Goal: Task Accomplishment & Management: Manage account settings

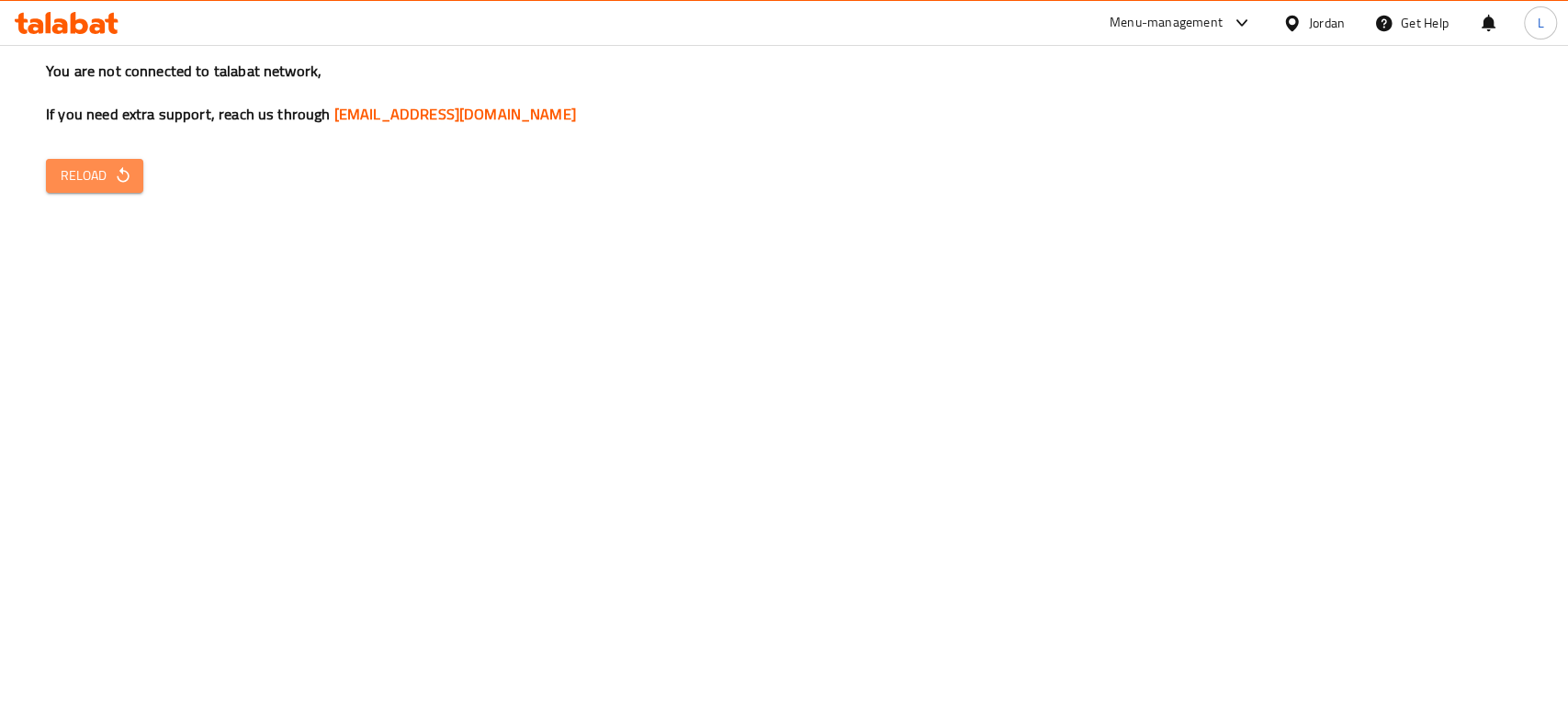
click at [82, 191] on button "Reload" at bounding box center [95, 176] width 98 height 34
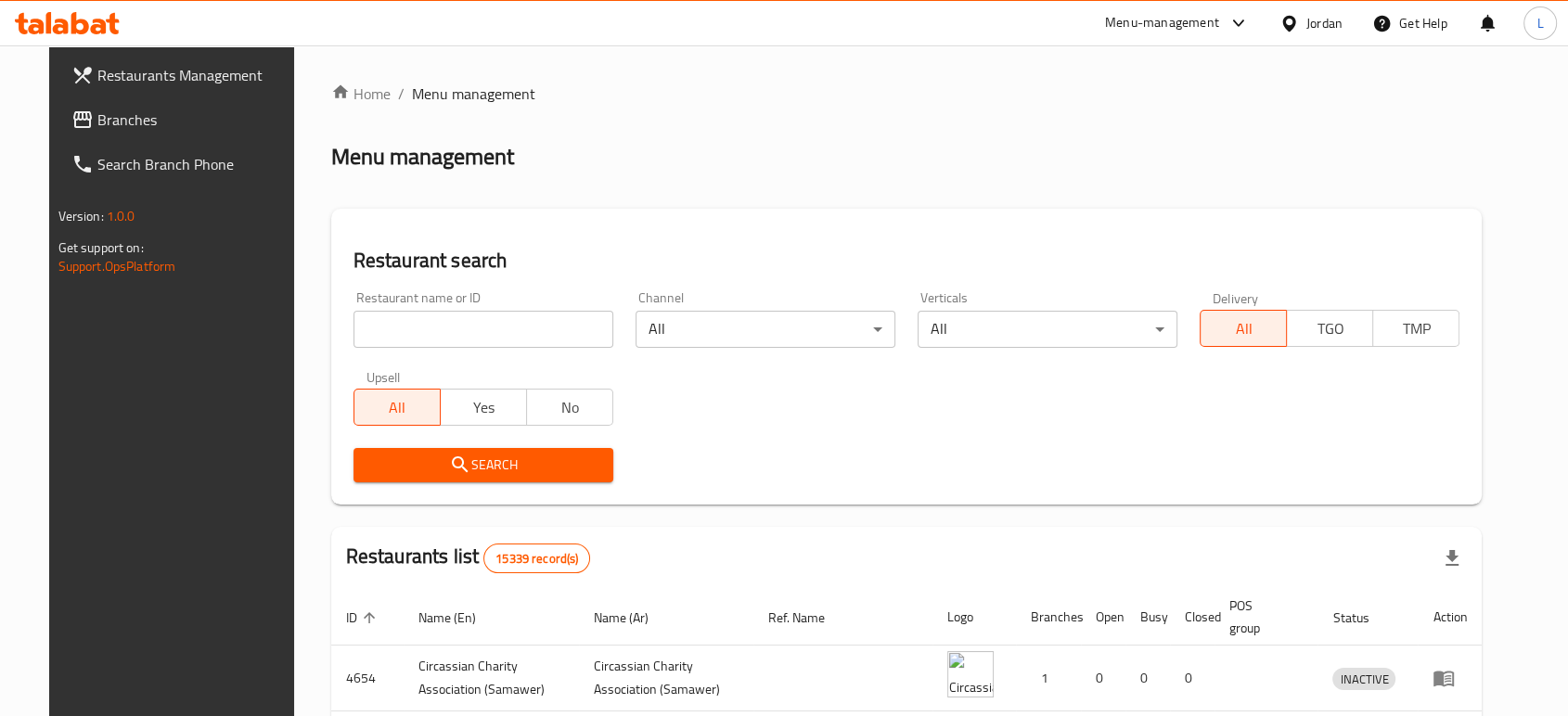
click at [468, 324] on input "search" at bounding box center [483, 329] width 260 height 37
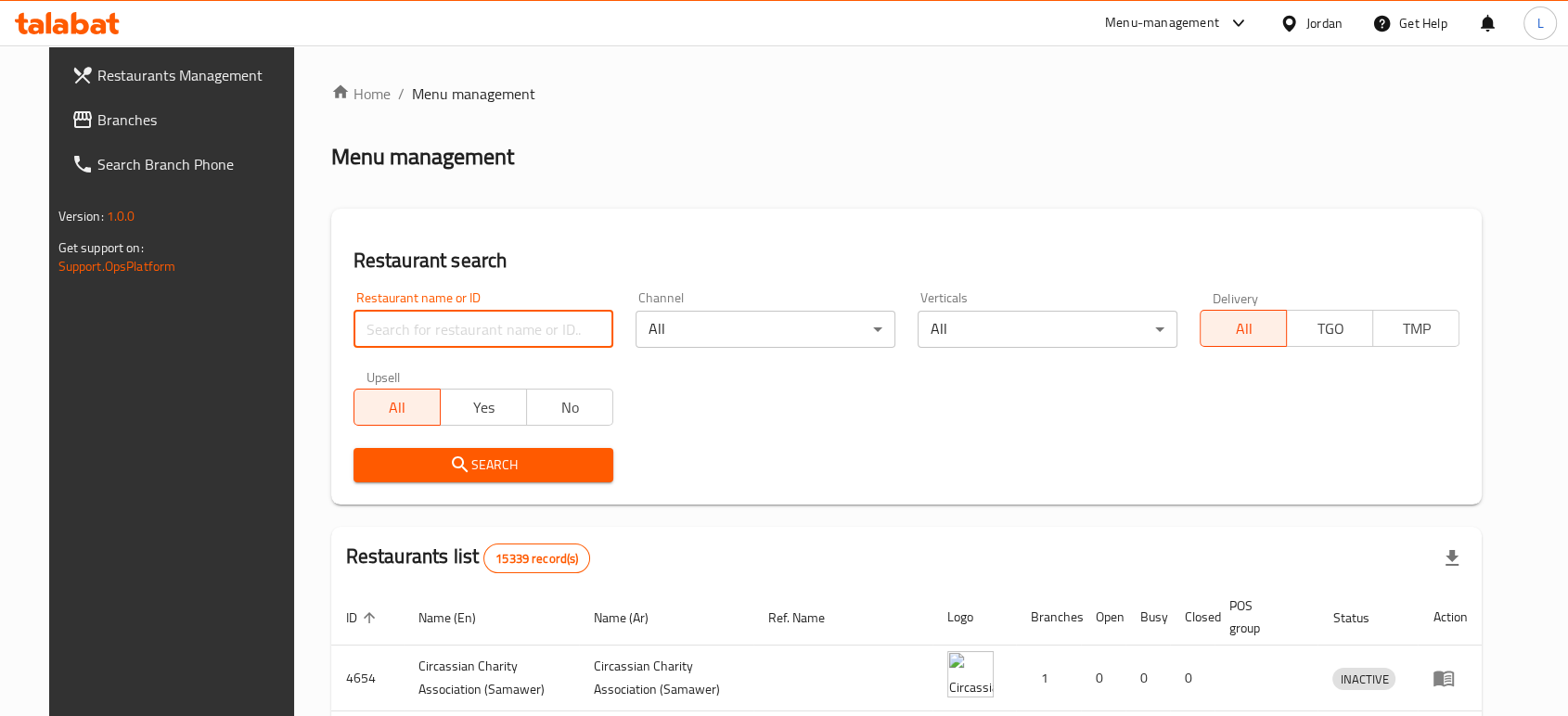
type input "victorian"
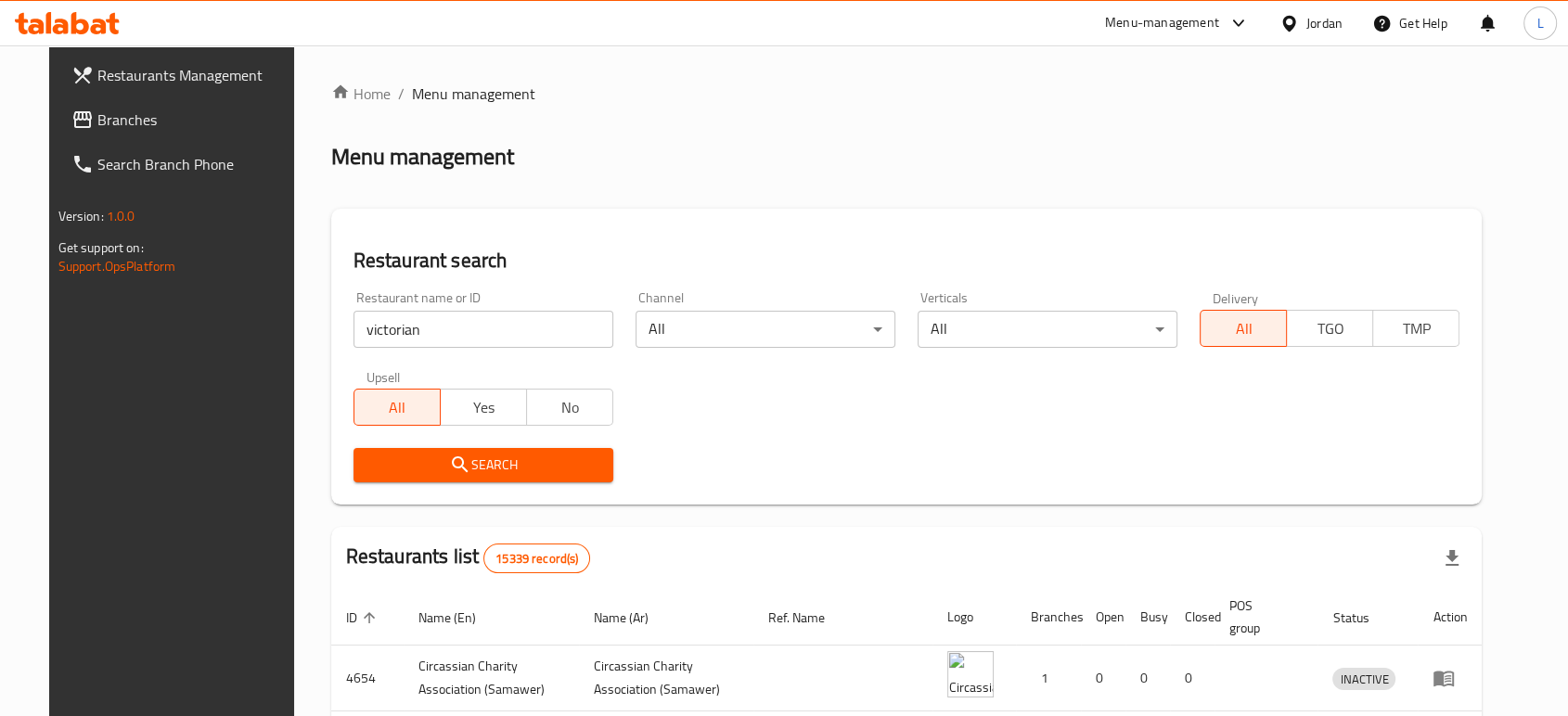
drag, startPoint x: 0, startPoint y: 567, endPoint x: 72, endPoint y: 614, distance: 86.0
click at [71, 577] on div "Restaurants Management Branches Search Branch Phone Version: 1.0.0 Get support …" at bounding box center [180, 403] width 262 height 716
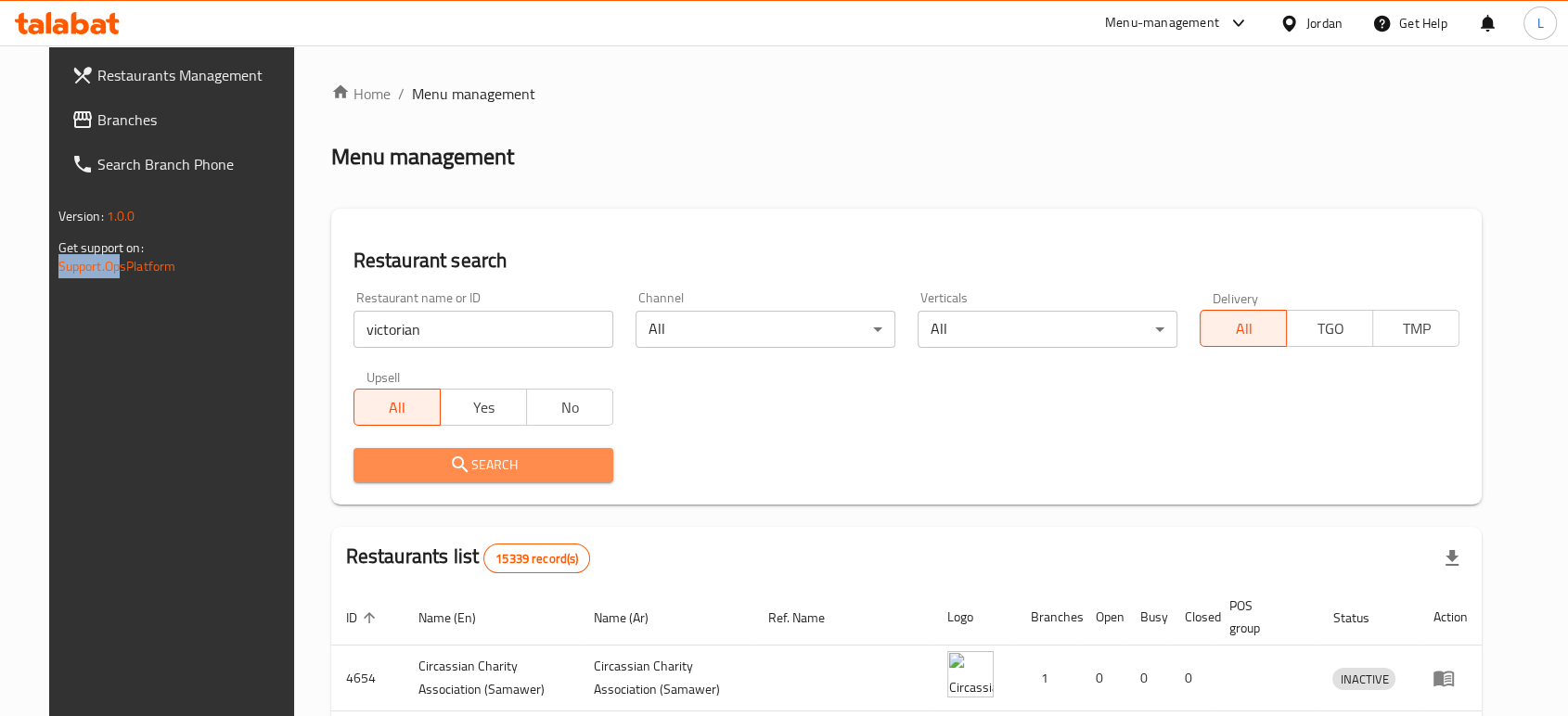
click at [449, 462] on icon "submit" at bounding box center [460, 465] width 22 height 22
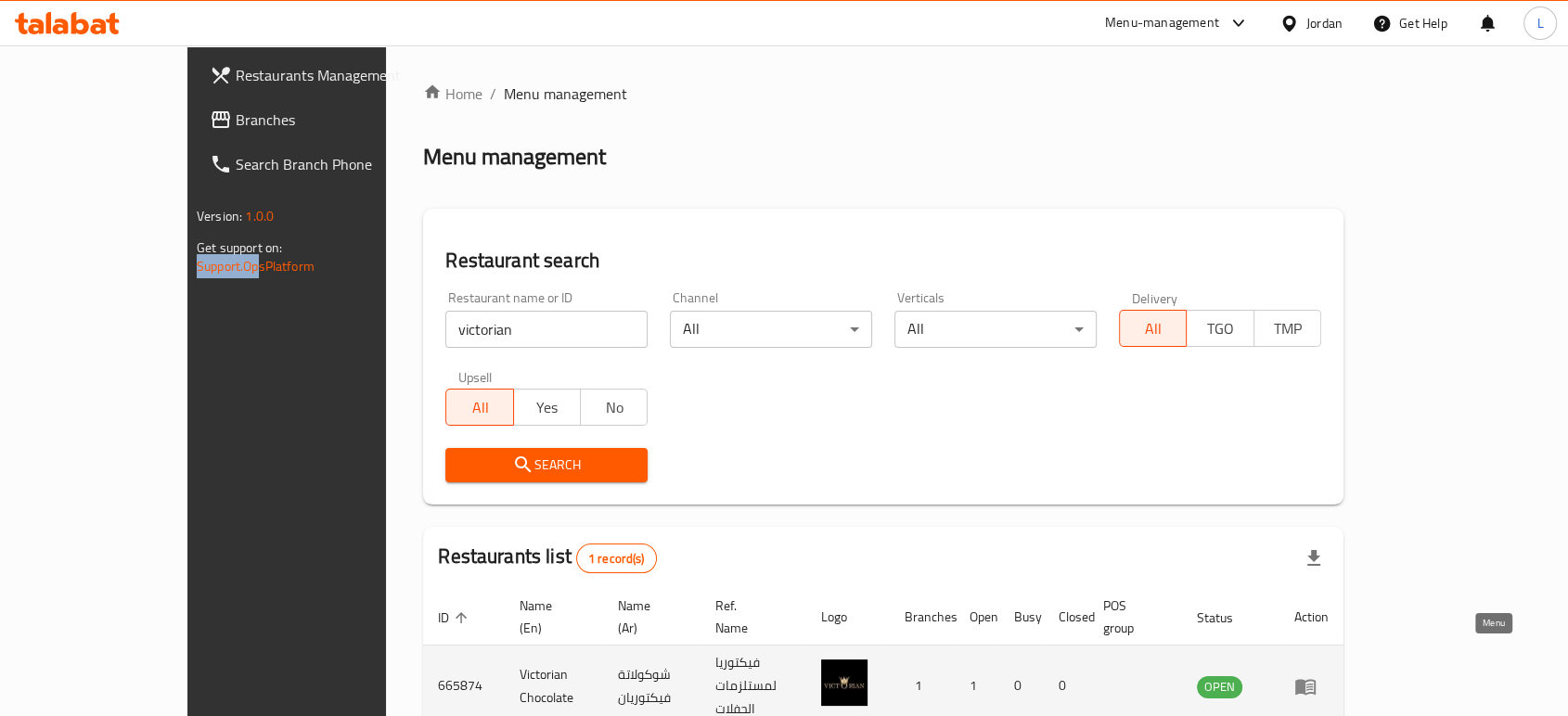
click at [1317, 675] on icon "enhanced table" at bounding box center [1305, 686] width 22 height 22
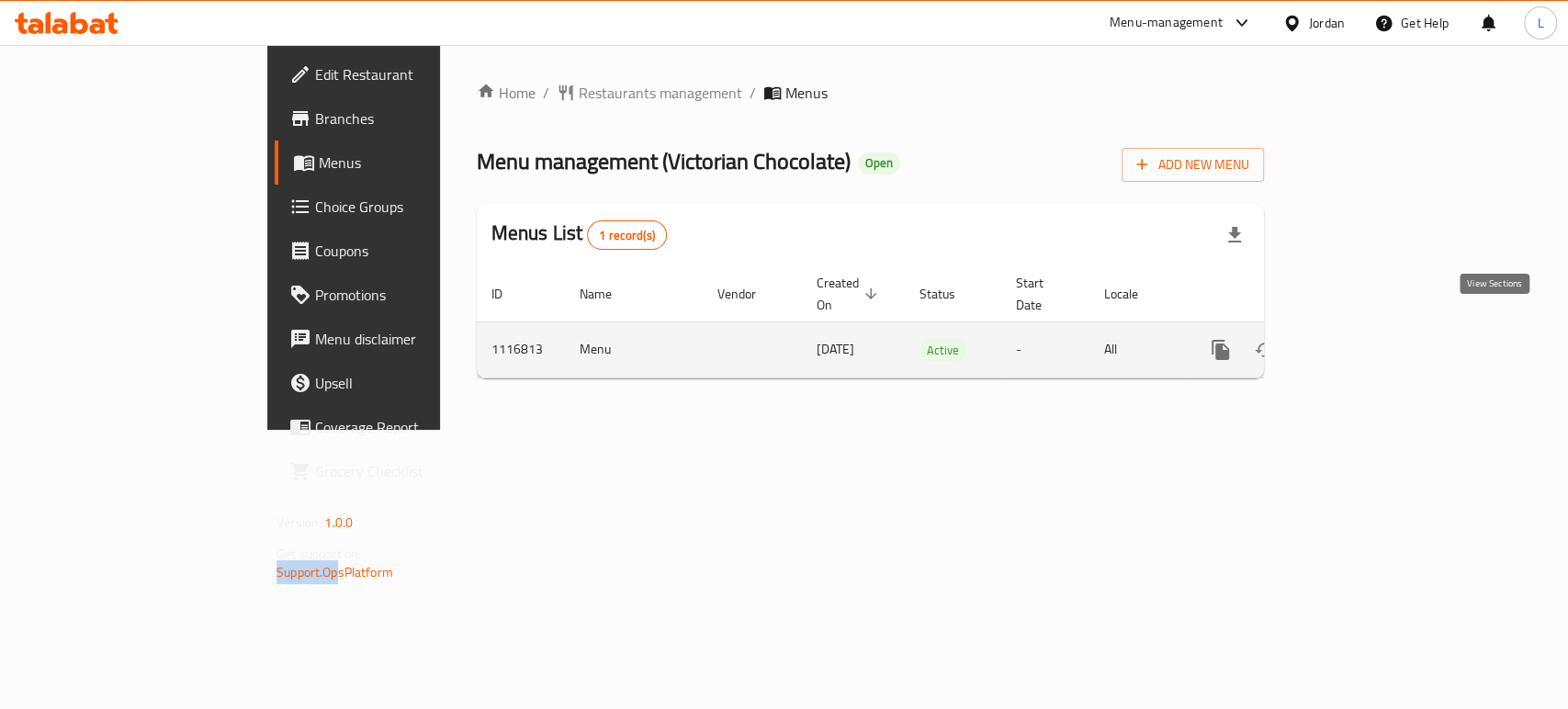
click at [1361, 342] on icon "enhanced table" at bounding box center [1353, 349] width 16 height 16
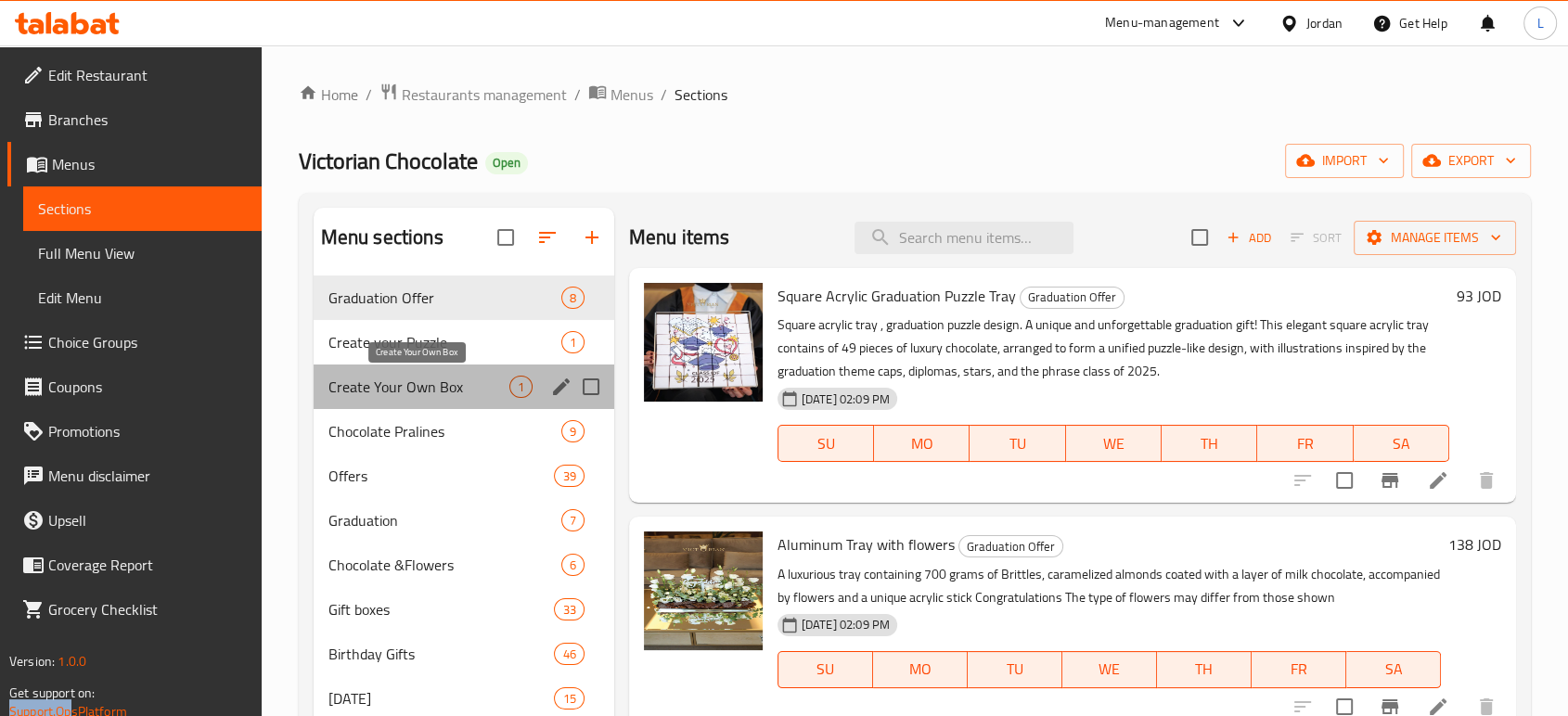
click at [480, 379] on span "Create Your Own Box" at bounding box center [418, 387] width 181 height 22
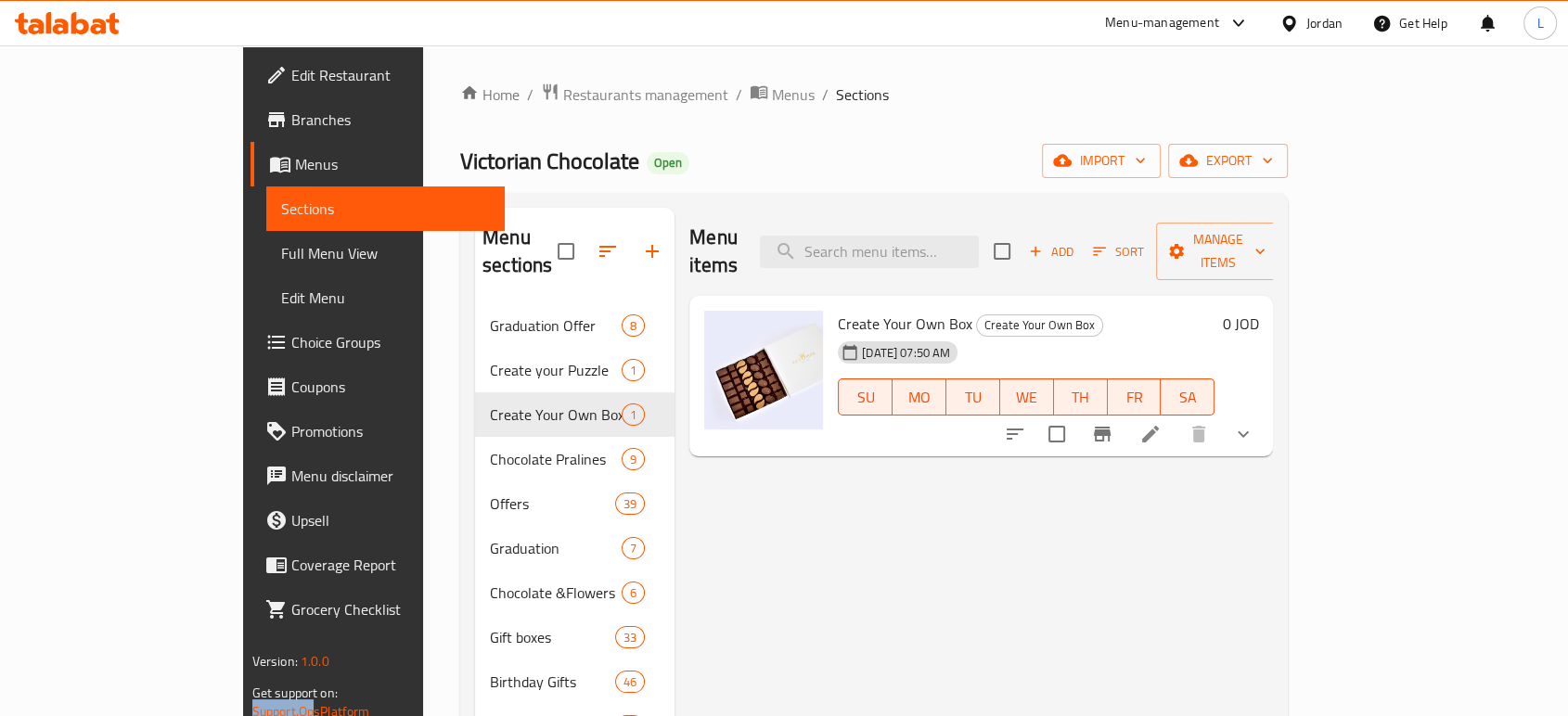
click at [987, 689] on div "Menu items Add Sort Manage items Create Your Own Box Create Your Own Box [DATE]…" at bounding box center [973, 638] width 598 height 860
click at [808, 618] on div "Menu items Add Sort Manage items Create Your Own Box Create Your Own Box [DATE]…" at bounding box center [973, 638] width 598 height 860
